Goal: Share content

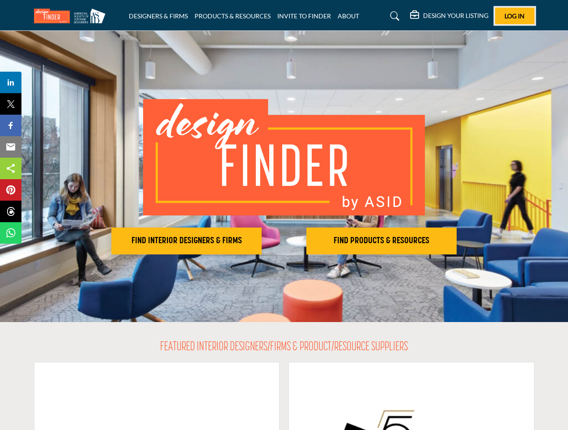
click at [515, 16] on span "Log In" at bounding box center [515, 16] width 20 height 8
click at [187, 241] on h2 "FIND INTERIOR DESIGNERS & FIRMS" at bounding box center [186, 240] width 145 height 11
click at [382, 241] on h2 "FIND PRODUCTS & RESOURCES" at bounding box center [381, 240] width 145 height 11
click at [11, 82] on span "Share" at bounding box center [15, 82] width 26 height 11
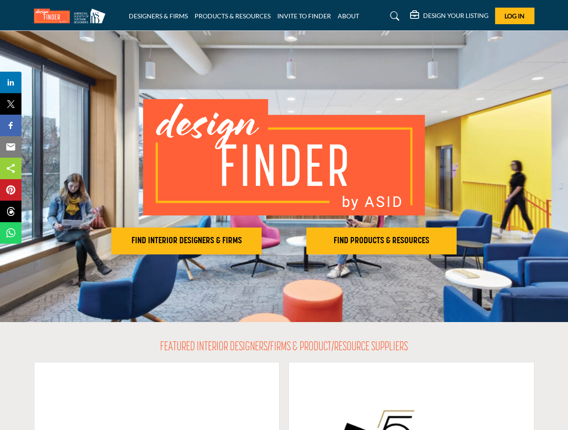
click at [11, 104] on span "Tweet" at bounding box center [15, 103] width 26 height 11
click at [11, 125] on span "Share" at bounding box center [15, 125] width 26 height 11
click at [11, 147] on span "Email" at bounding box center [14, 146] width 25 height 11
click at [11, 168] on span "Share" at bounding box center [15, 168] width 26 height 11
